Goal: Transaction & Acquisition: Purchase product/service

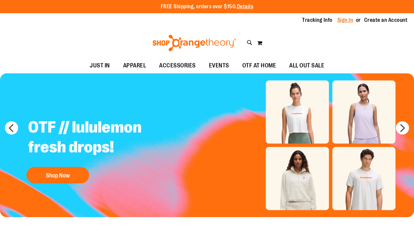
click at [346, 21] on link "Sign In" at bounding box center [345, 19] width 16 height 7
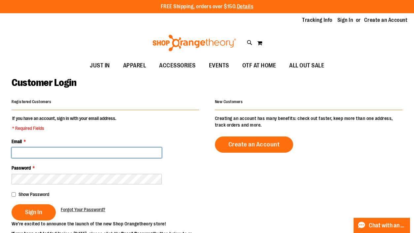
click at [74, 152] on input "Email *" at bounding box center [87, 152] width 150 height 11
type input "**********"
click at [12, 204] on button "Sign In" at bounding box center [34, 212] width 44 height 16
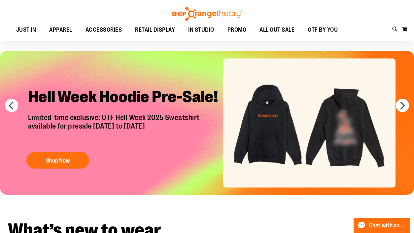
scroll to position [20, 0]
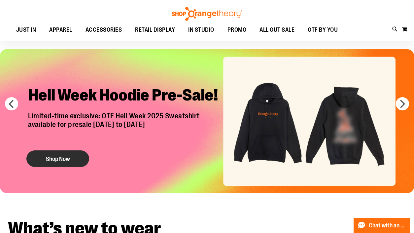
click at [68, 159] on button "Shop Now" at bounding box center [57, 158] width 63 height 16
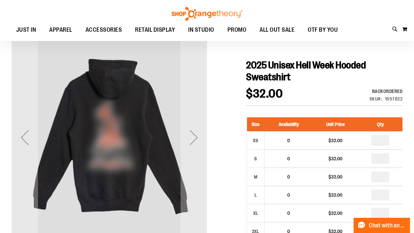
scroll to position [55, 0]
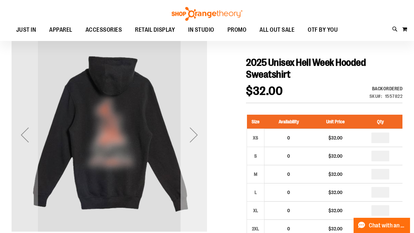
click at [197, 155] on div "Next" at bounding box center [193, 134] width 26 height 195
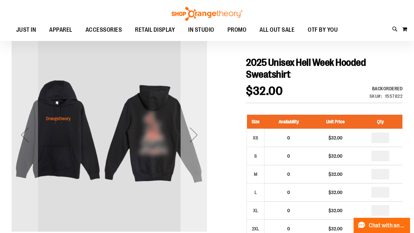
click at [197, 155] on div "Next" at bounding box center [193, 134] width 26 height 195
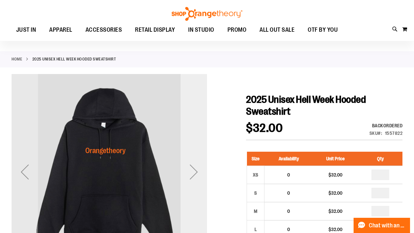
scroll to position [24, 0]
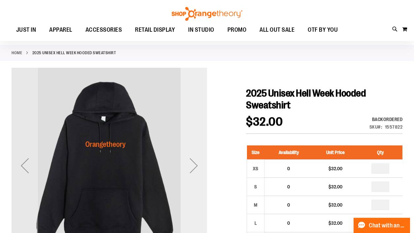
click at [197, 155] on div "Next" at bounding box center [193, 165] width 26 height 26
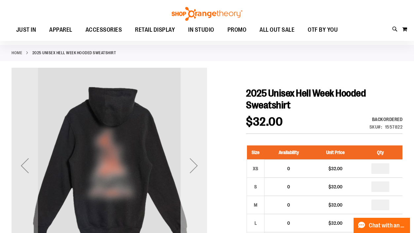
click at [197, 156] on div "Next" at bounding box center [193, 165] width 26 height 26
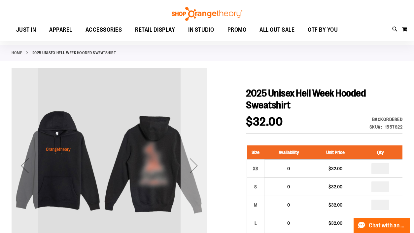
scroll to position [0, 0]
